Goal: Task Accomplishment & Management: Manage account settings

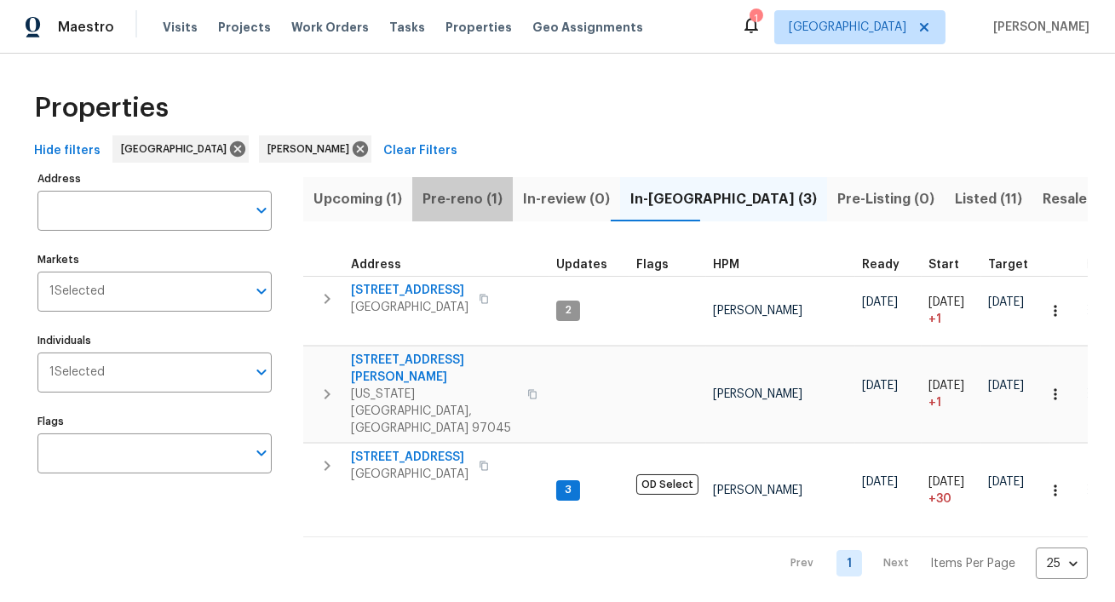
click at [468, 192] on span "Pre-reno (1)" at bounding box center [462, 199] width 80 height 24
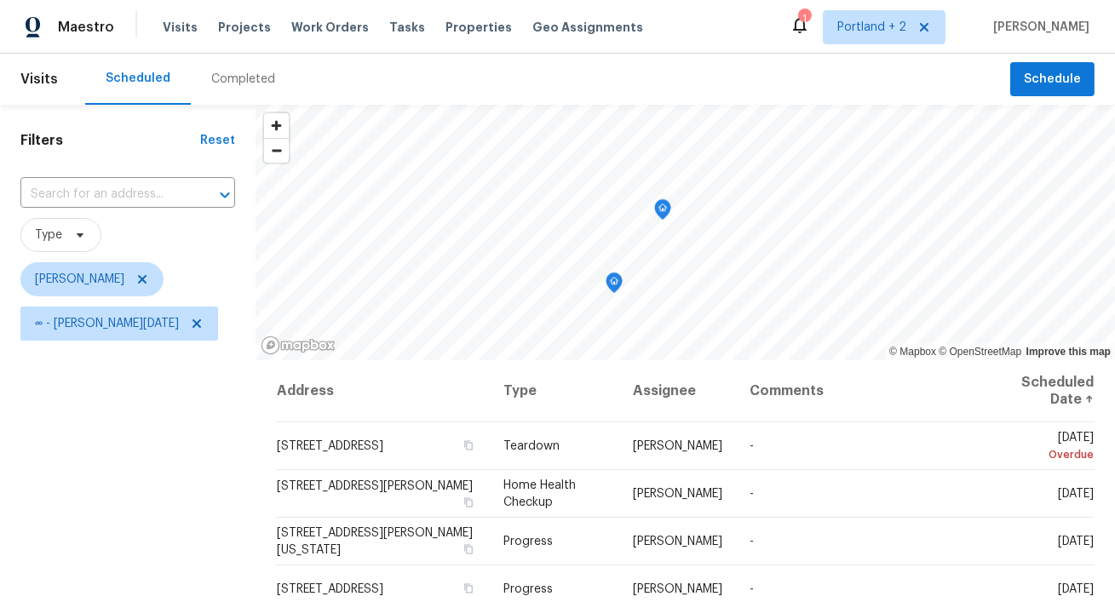
scroll to position [87, 0]
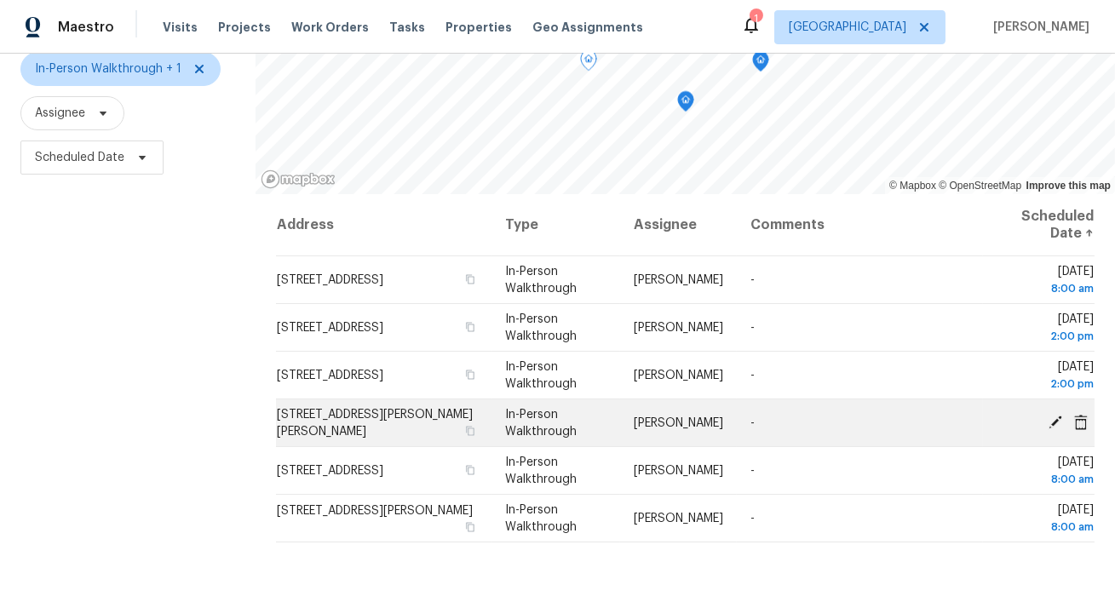
scroll to position [239, 0]
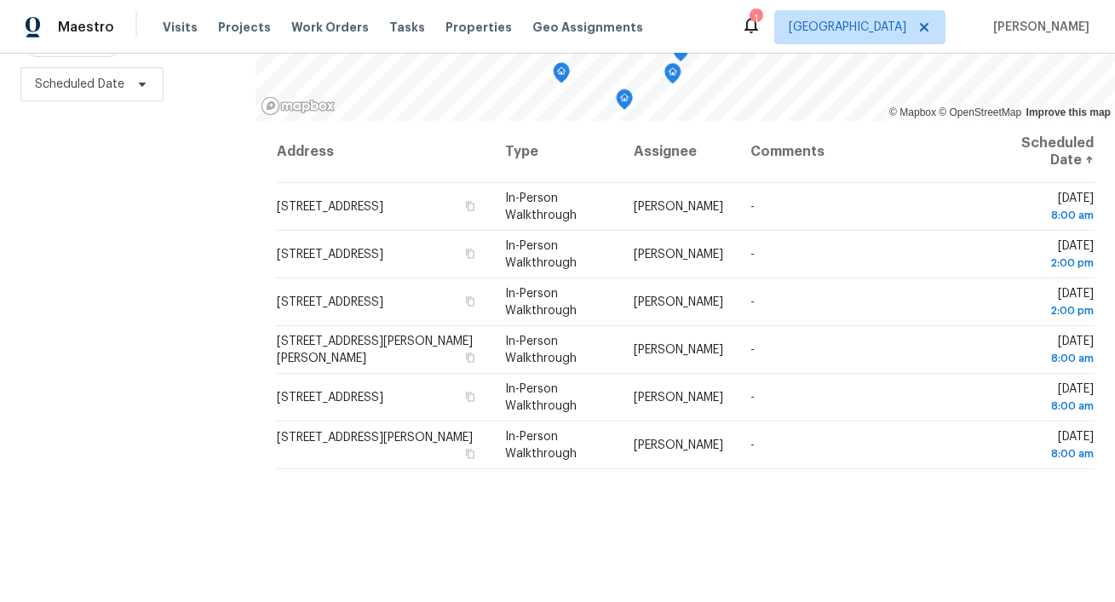
click at [648, 128] on div "© Mapbox © OpenStreetMap Improve this map Address Type Assignee Comments Schedu…" at bounding box center [684, 234] width 859 height 738
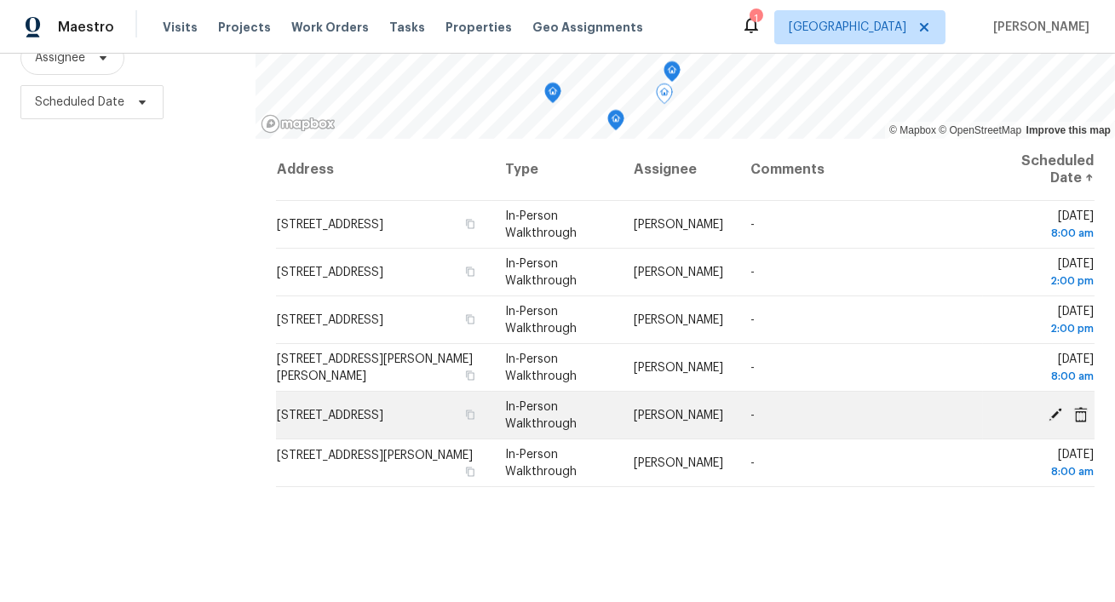
scroll to position [172, 0]
